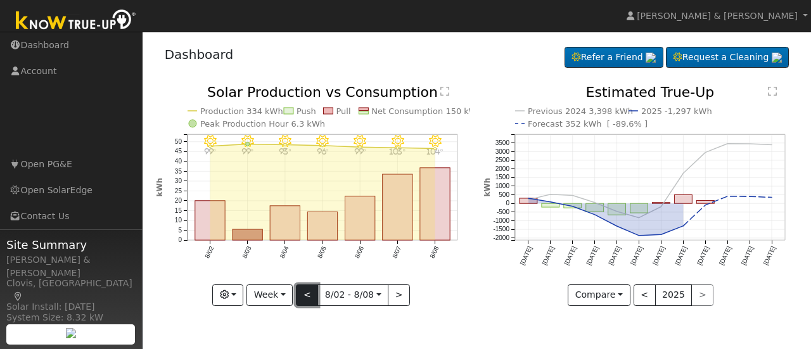
click at [308, 293] on button "<" at bounding box center [307, 296] width 22 height 22
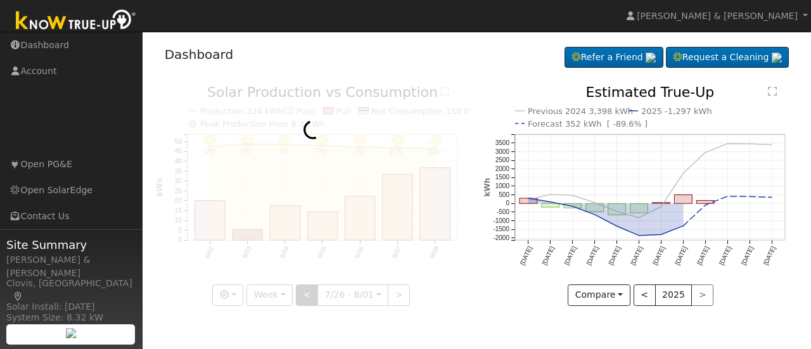
click at [308, 293] on div at bounding box center [313, 196] width 314 height 221
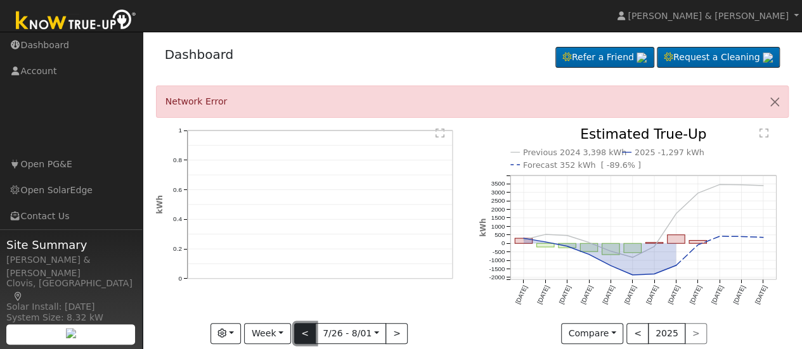
click at [305, 330] on button "<" at bounding box center [305, 334] width 22 height 22
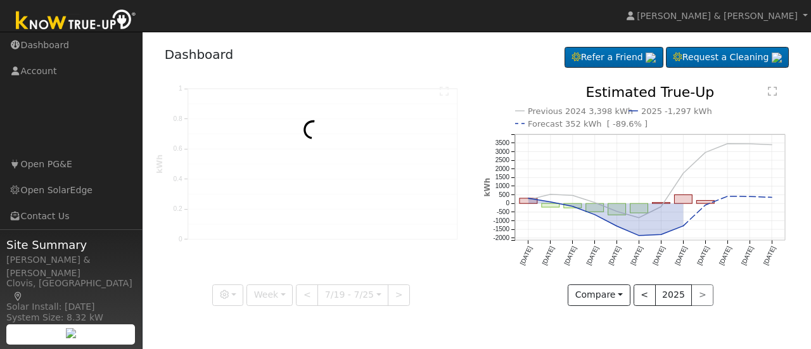
click at [308, 290] on div at bounding box center [313, 196] width 314 height 221
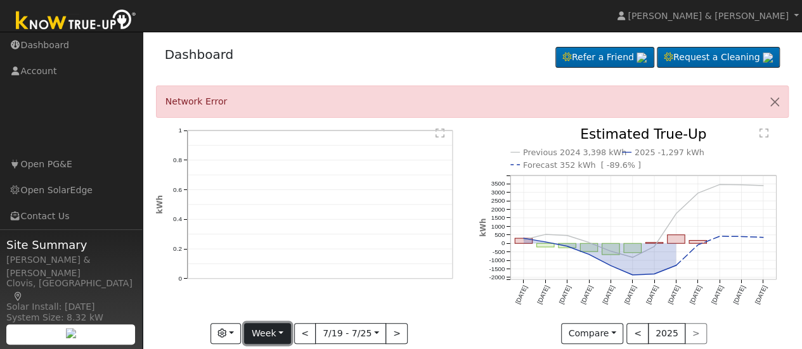
click at [281, 332] on button "Week" at bounding box center [267, 334] width 46 height 22
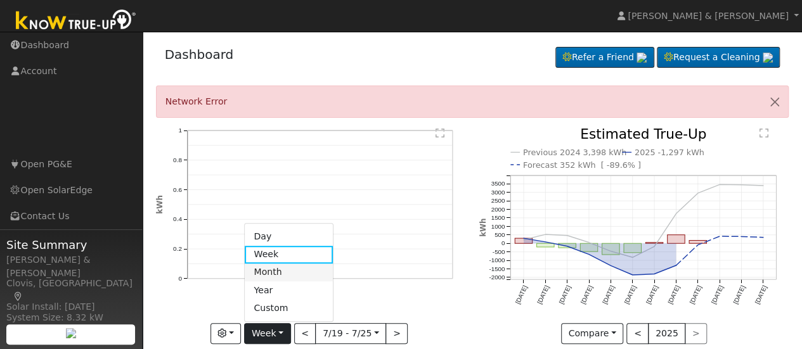
click at [274, 273] on link "Month" at bounding box center [289, 273] width 88 height 18
type input "[DATE]"
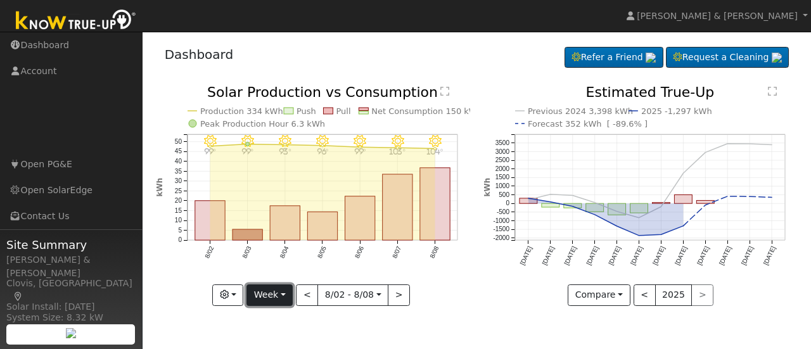
click at [271, 295] on button "Week" at bounding box center [270, 296] width 46 height 22
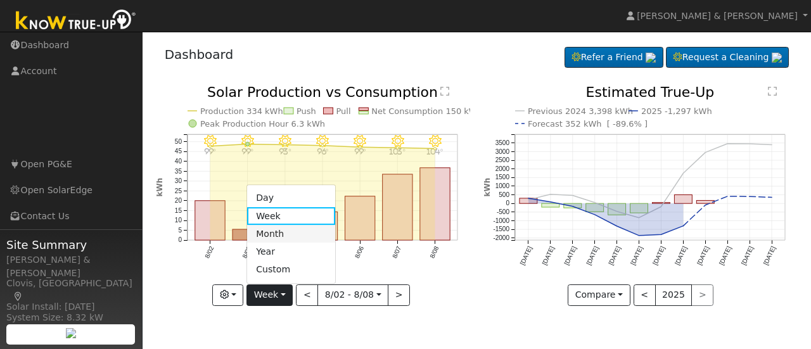
click at [279, 234] on link "Month" at bounding box center [291, 234] width 88 height 18
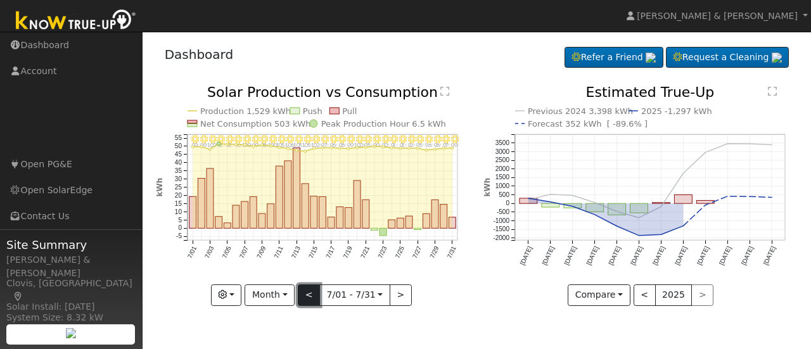
click at [309, 295] on button "<" at bounding box center [309, 296] width 22 height 22
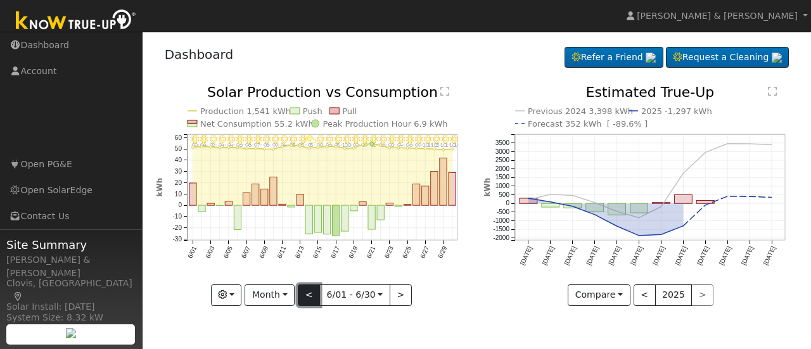
click at [309, 295] on button "<" at bounding box center [309, 296] width 22 height 22
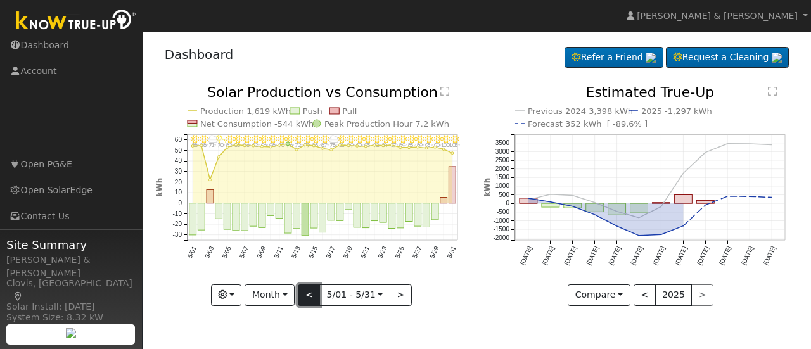
click at [309, 295] on button "<" at bounding box center [309, 296] width 22 height 22
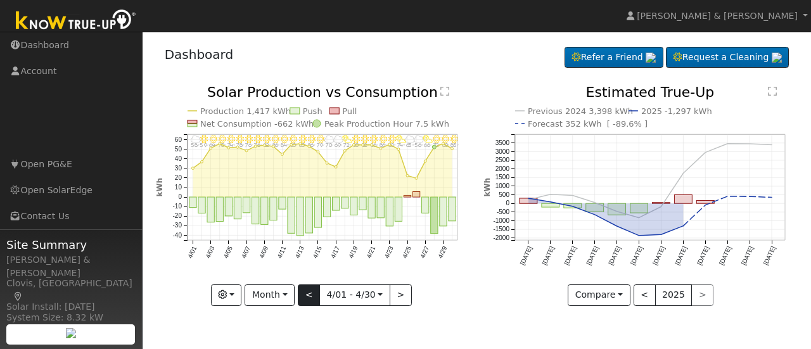
click at [309, 295] on div "4/30 - MostlyClear 85° 4/29 - Clear 80° 4/28 - MostlyClear 72° 4/27 - PartlyClo…" at bounding box center [313, 196] width 314 height 221
click at [309, 295] on button "<" at bounding box center [309, 296] width 22 height 22
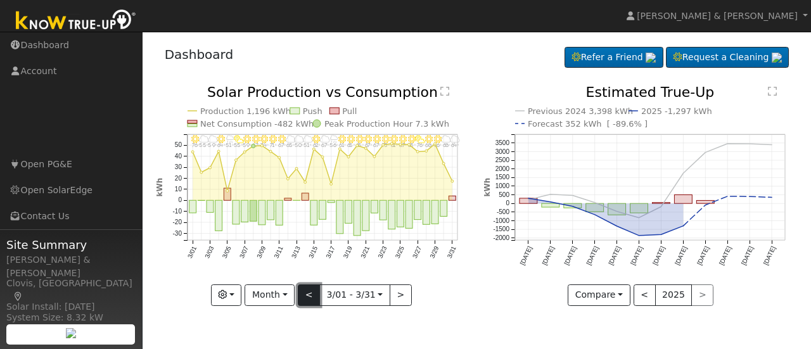
click at [309, 295] on button "<" at bounding box center [309, 296] width 22 height 22
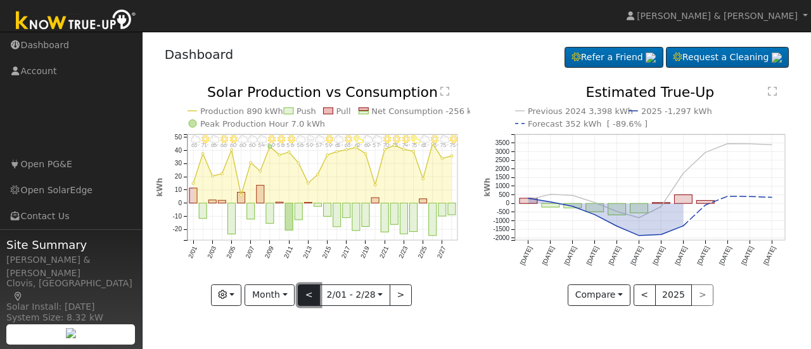
click at [309, 295] on button "<" at bounding box center [309, 296] width 22 height 22
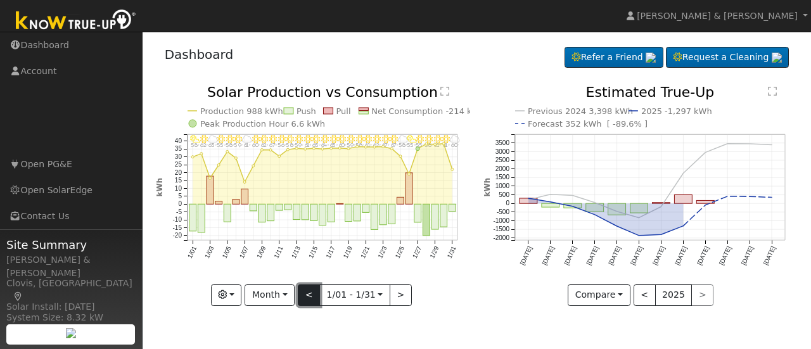
click at [309, 295] on button "<" at bounding box center [309, 296] width 22 height 22
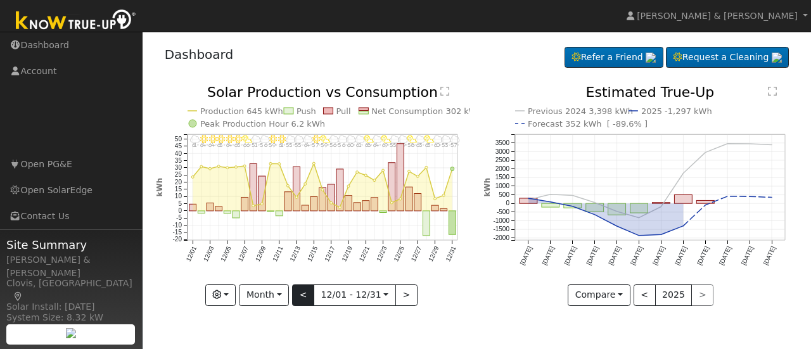
click at [309, 295] on div "12/31 - MostlyCloudy 57° 12/30 - MostlyCloudy 53° 12/29 - Cloudy 60° 12/28 - Pa…" at bounding box center [313, 196] width 314 height 221
click at [309, 295] on button "<" at bounding box center [303, 296] width 22 height 22
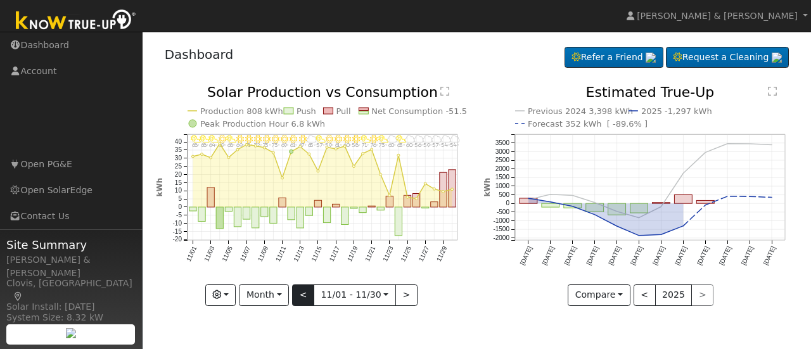
click at [309, 295] on div "11/30 - MostlyCloudy 54° 11/29 - MostlyCloudy 54° 11/28 - MostlyCloudy 57° 11/2…" at bounding box center [313, 196] width 314 height 221
click at [309, 295] on button "<" at bounding box center [303, 296] width 22 height 22
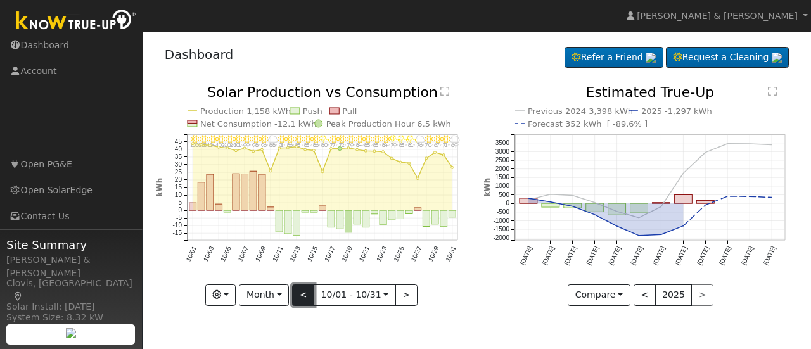
click at [309, 295] on button "<" at bounding box center [303, 296] width 22 height 22
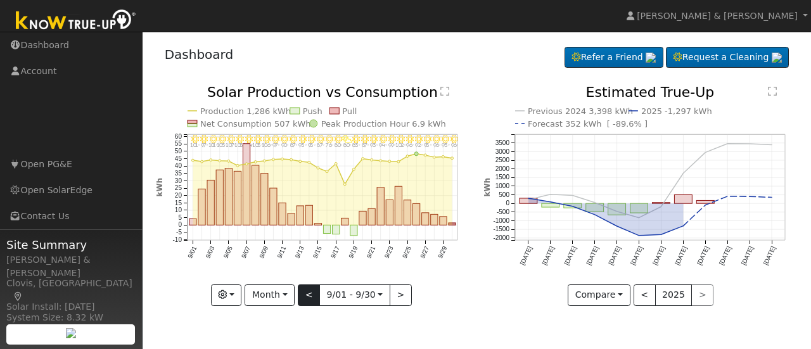
click at [309, 295] on div "9/30 - Clear 96° 9/29 - Clear 93° 9/28 - Clear 96° 9/27 - Clear 95° 9/26 - Clea…" at bounding box center [313, 196] width 314 height 221
click at [309, 295] on button "<" at bounding box center [309, 296] width 22 height 22
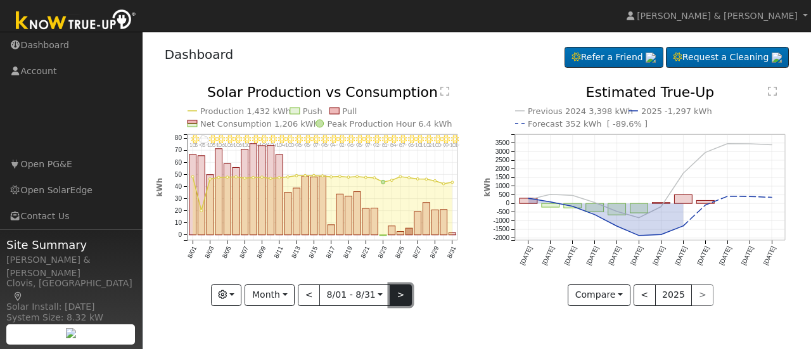
click at [397, 297] on button ">" at bounding box center [401, 296] width 22 height 22
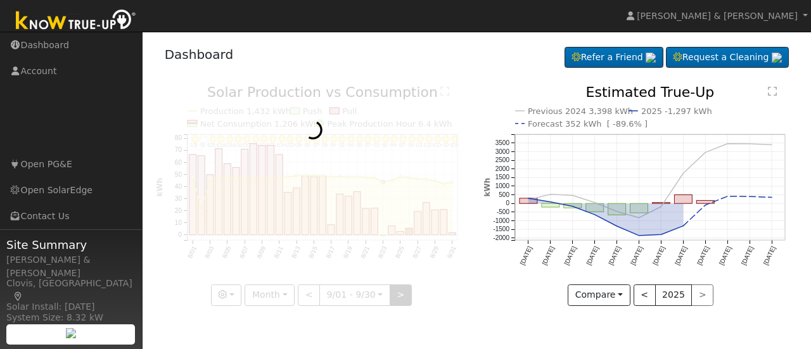
click at [397, 297] on div at bounding box center [313, 196] width 314 height 221
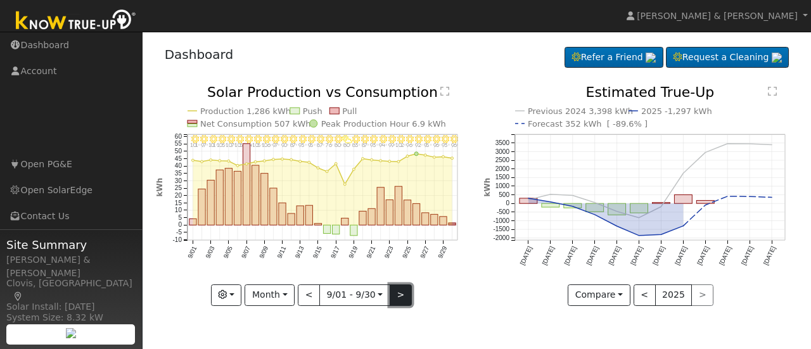
click at [395, 293] on button ">" at bounding box center [401, 296] width 22 height 22
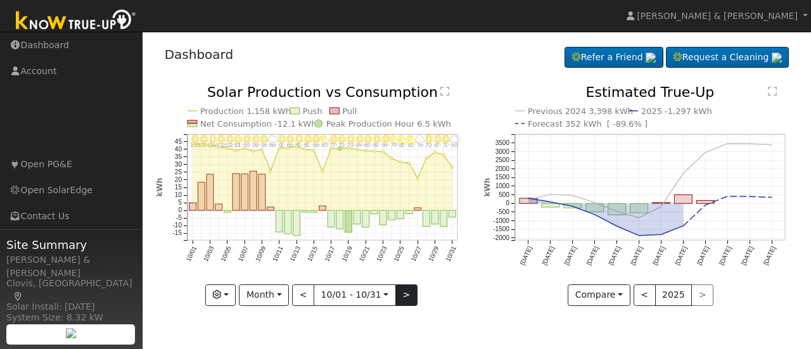
click at [395, 293] on div "10/31 - MostlyCloudy 69° 10/30 - MostlyClear 71° 10/29 - Clear 67° 10/28 - Clea…" at bounding box center [313, 196] width 314 height 221
click at [395, 293] on button ">" at bounding box center [406, 296] width 22 height 22
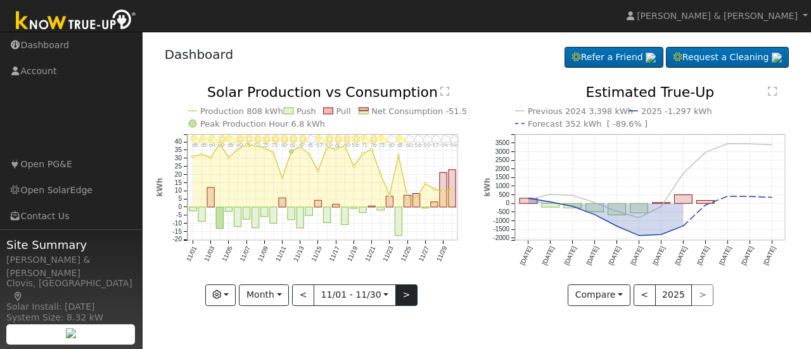
click at [395, 293] on div at bounding box center [313, 196] width 314 height 221
click at [395, 293] on div "11/30 - MostlyCloudy 54° 11/29 - MostlyCloudy 54° 11/28 - MostlyCloudy 57° 11/2…" at bounding box center [313, 196] width 314 height 221
click at [395, 293] on button ">" at bounding box center [406, 296] width 22 height 22
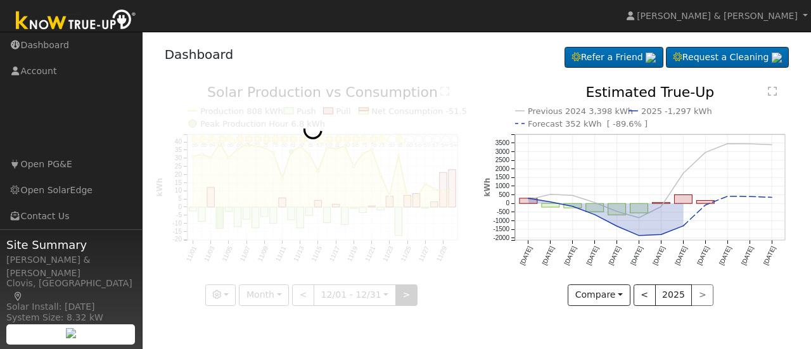
click at [395, 293] on div at bounding box center [313, 196] width 314 height 221
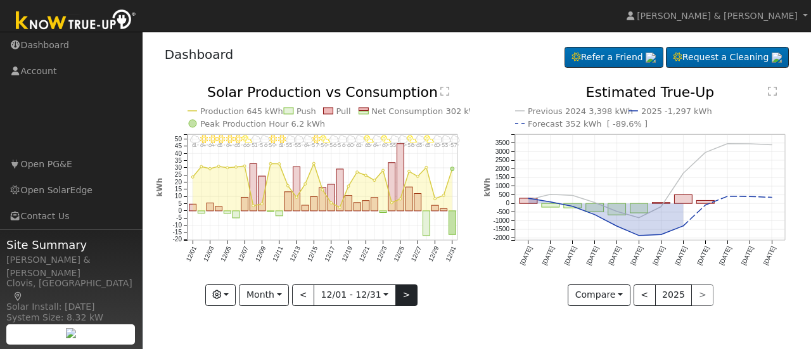
click at [395, 293] on div "12/31 - MostlyCloudy 57° 12/30 - MostlyCloudy 53° 12/29 - Cloudy 60° 12/28 - Pa…" at bounding box center [313, 196] width 314 height 221
click at [395, 293] on button ">" at bounding box center [406, 296] width 22 height 22
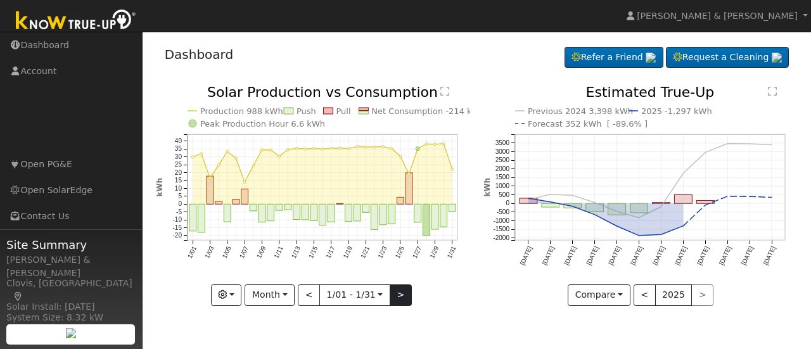
click at [395, 293] on div at bounding box center [313, 196] width 314 height 221
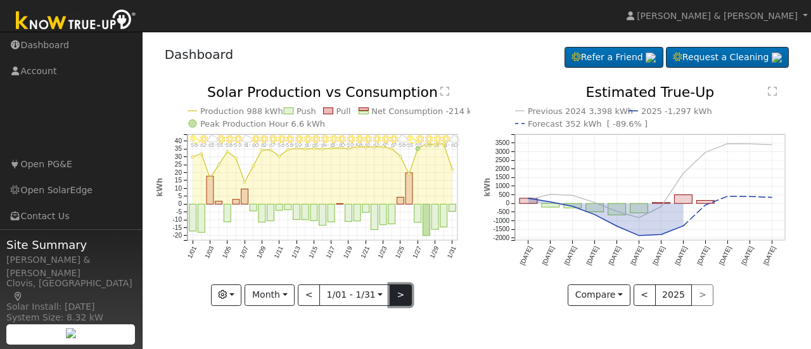
click at [394, 295] on button ">" at bounding box center [401, 296] width 22 height 22
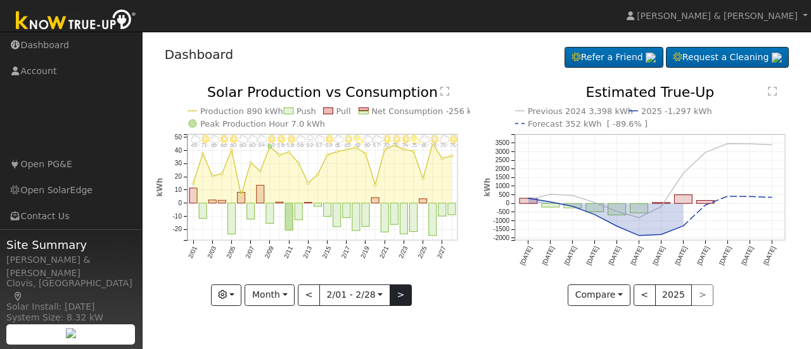
click at [394, 295] on div at bounding box center [313, 196] width 314 height 221
click at [394, 295] on button ">" at bounding box center [401, 296] width 22 height 22
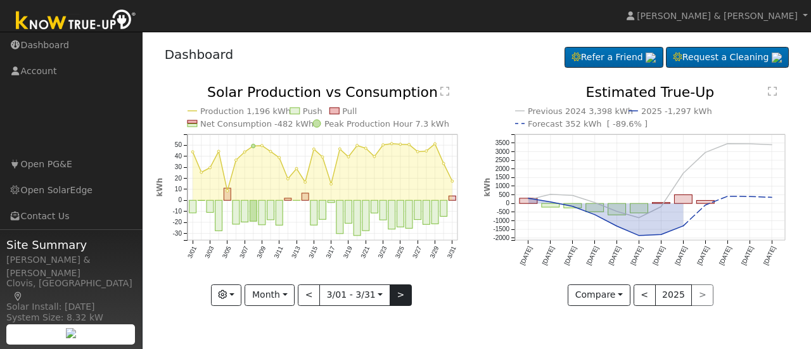
click at [394, 295] on div at bounding box center [313, 196] width 314 height 221
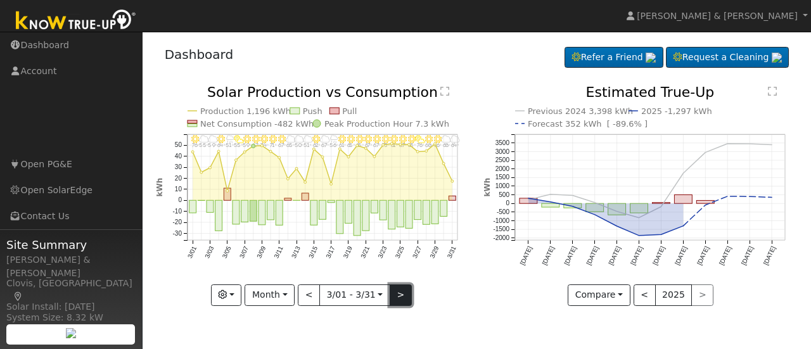
click at [394, 295] on button ">" at bounding box center [401, 296] width 22 height 22
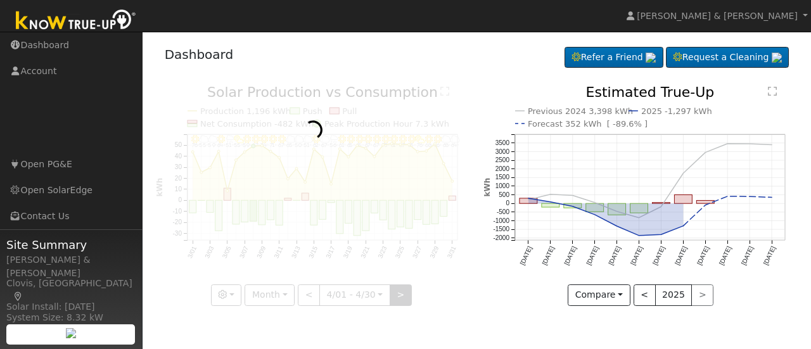
click at [394, 295] on div at bounding box center [313, 196] width 314 height 221
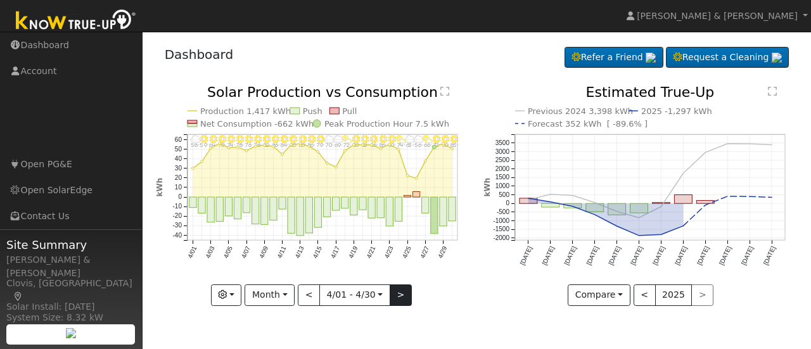
click at [394, 295] on div "4/30 - MostlyClear 85° 4/29 - Clear 80° 4/28 - MostlyClear 72° 4/27 - PartlyClo…" at bounding box center [313, 196] width 314 height 221
click at [394, 295] on button ">" at bounding box center [401, 296] width 22 height 22
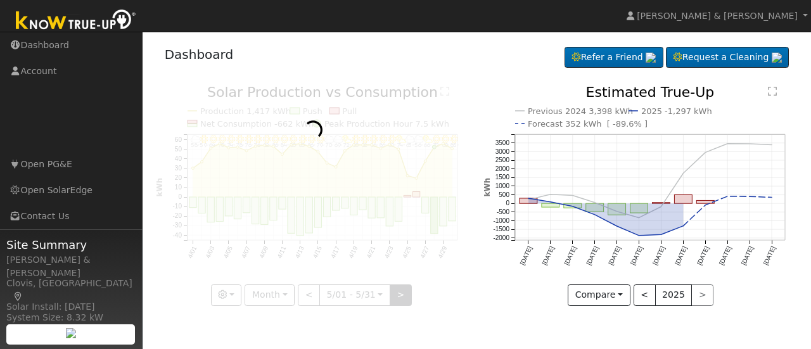
click at [394, 295] on div at bounding box center [313, 196] width 314 height 221
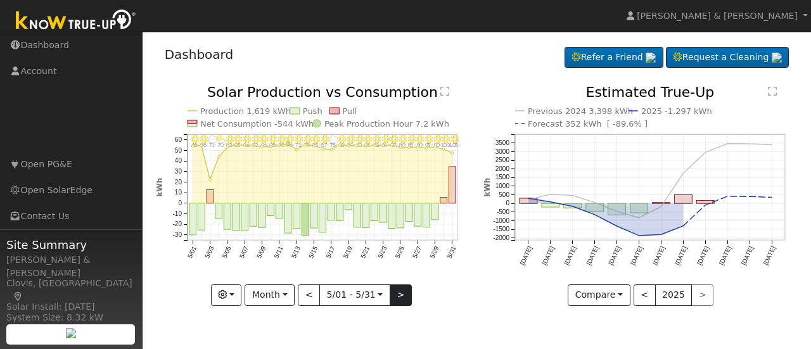
click at [394, 295] on div at bounding box center [313, 196] width 314 height 221
click at [394, 295] on button ">" at bounding box center [401, 296] width 22 height 22
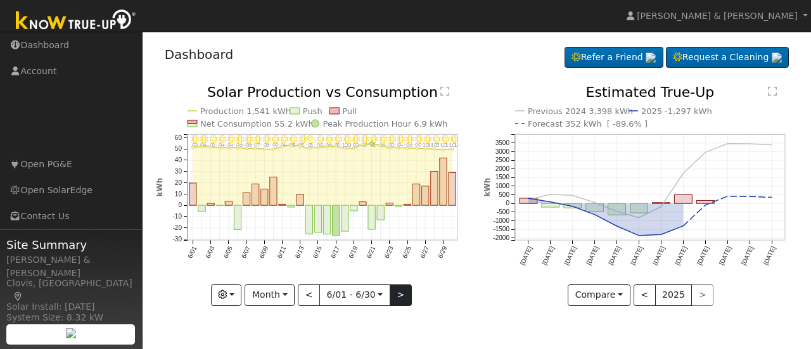
click at [394, 295] on div at bounding box center [313, 196] width 314 height 221
click at [394, 295] on button ">" at bounding box center [401, 296] width 22 height 22
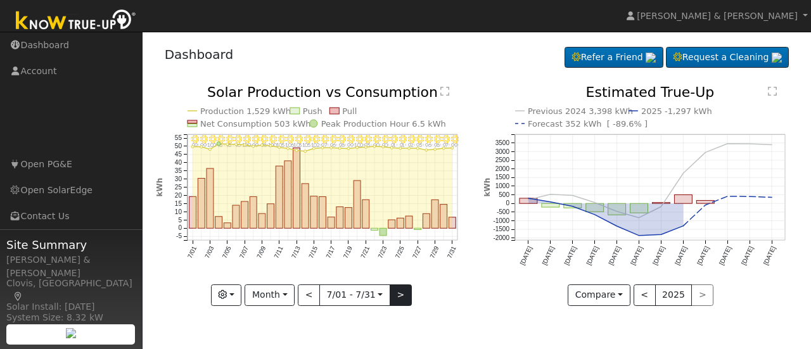
click at [394, 295] on div at bounding box center [313, 196] width 314 height 221
click at [394, 295] on button ">" at bounding box center [401, 296] width 22 height 22
type input "[DATE]"
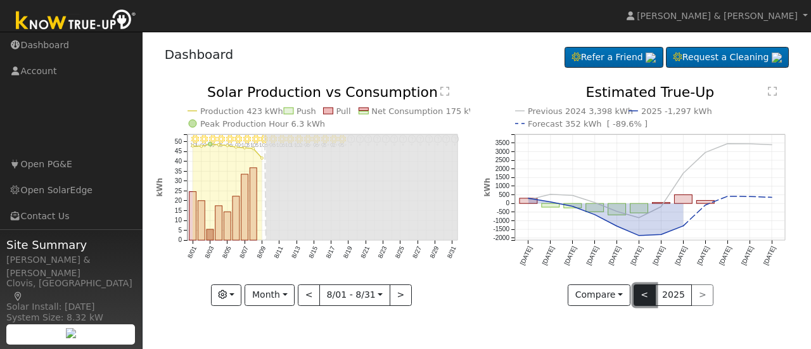
click at [639, 293] on button "<" at bounding box center [645, 296] width 22 height 22
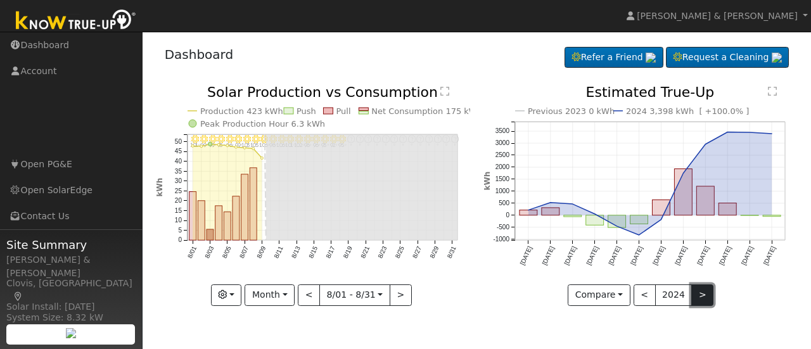
click at [700, 298] on button ">" at bounding box center [702, 296] width 22 height 22
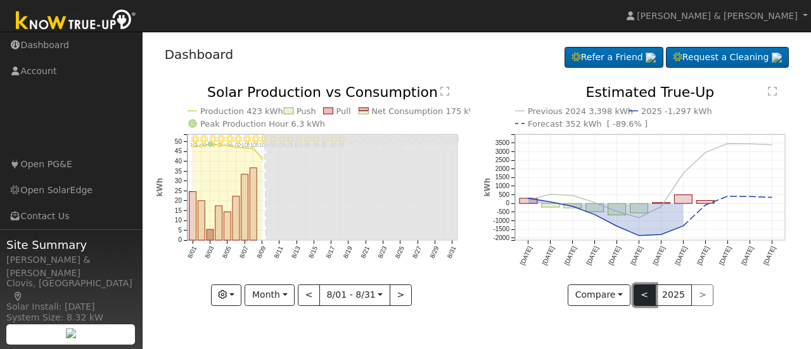
click at [641, 288] on button "<" at bounding box center [645, 296] width 22 height 22
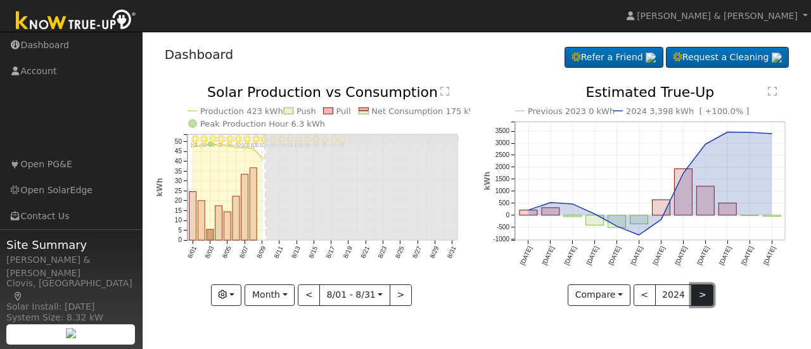
click at [697, 295] on button ">" at bounding box center [702, 296] width 22 height 22
